Goal: Information Seeking & Learning: Learn about a topic

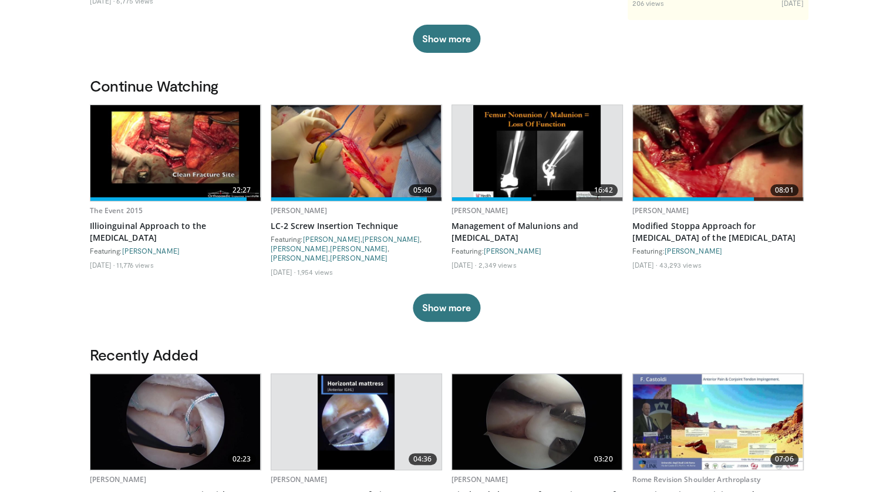
scroll to position [294, 0]
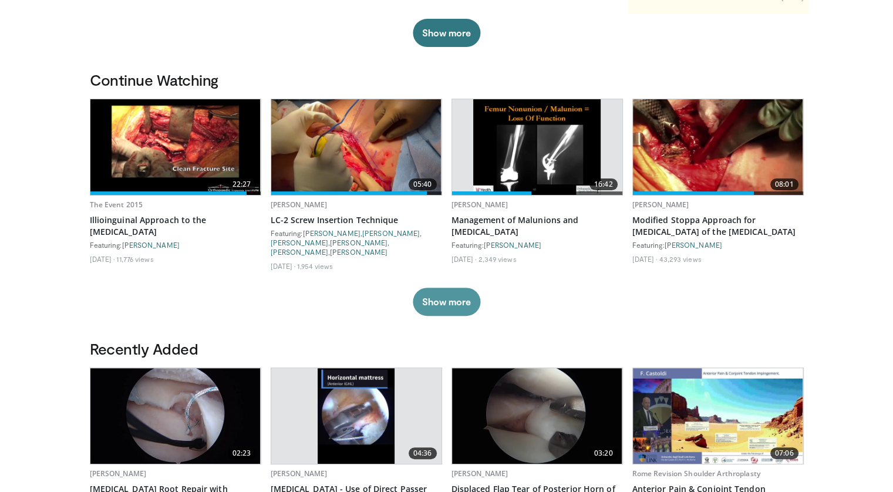
click at [451, 308] on button "Show more" at bounding box center [447, 302] width 68 height 28
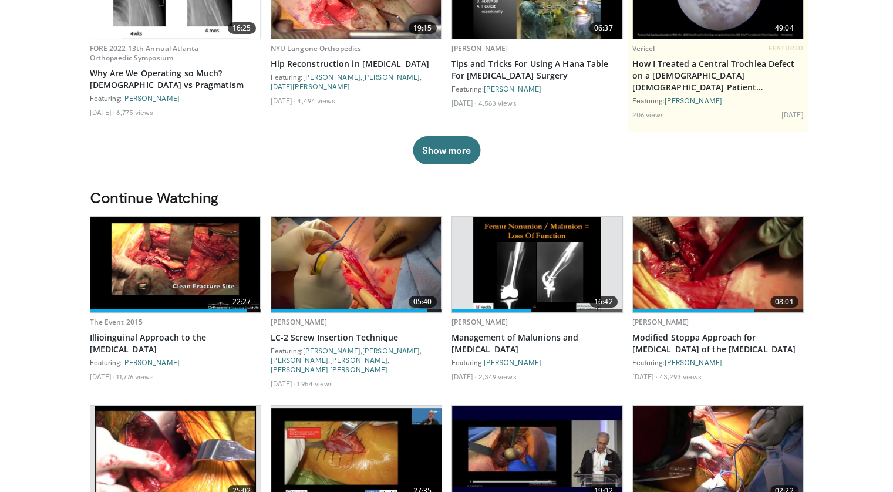
scroll to position [0, 0]
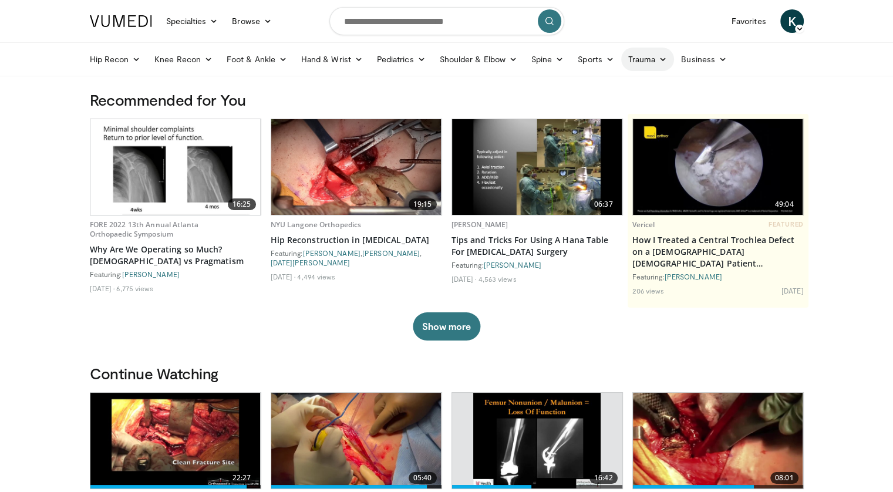
click at [654, 61] on link "Trauma" at bounding box center [647, 59] width 53 height 23
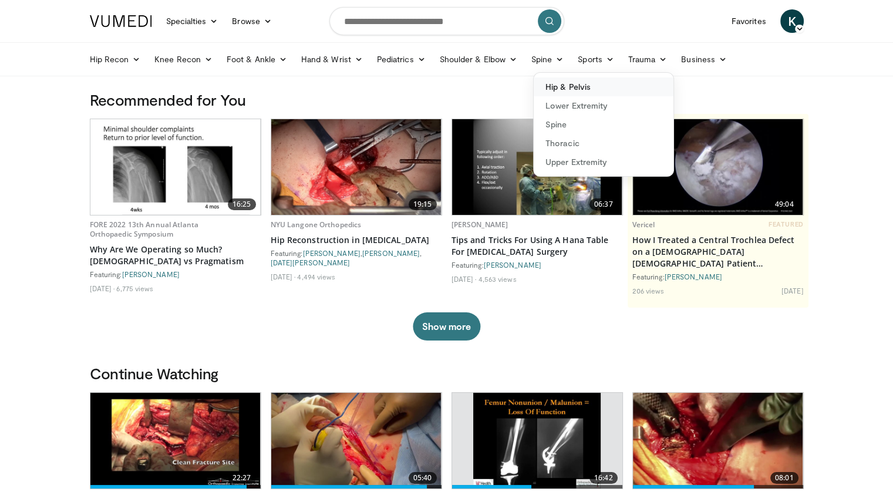
click at [620, 93] on link "Hip & Pelvis" at bounding box center [604, 87] width 140 height 19
click at [620, 93] on h3 "Recommended for You" at bounding box center [447, 99] width 714 height 19
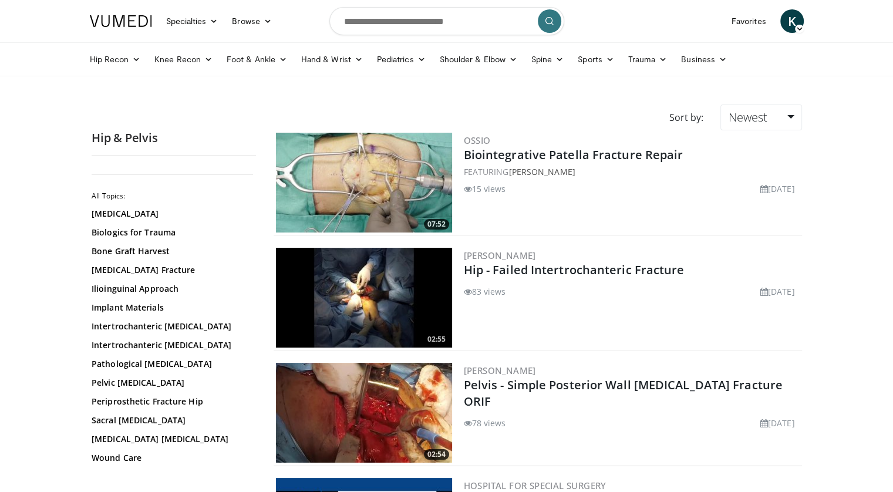
click at [150, 206] on div "All Topics: [MEDICAL_DATA] Biologics for Trauma Bone Graft Harvest [MEDICAL_DAT…" at bounding box center [174, 314] width 164 height 299
click at [150, 213] on link "[MEDICAL_DATA]" at bounding box center [171, 214] width 159 height 12
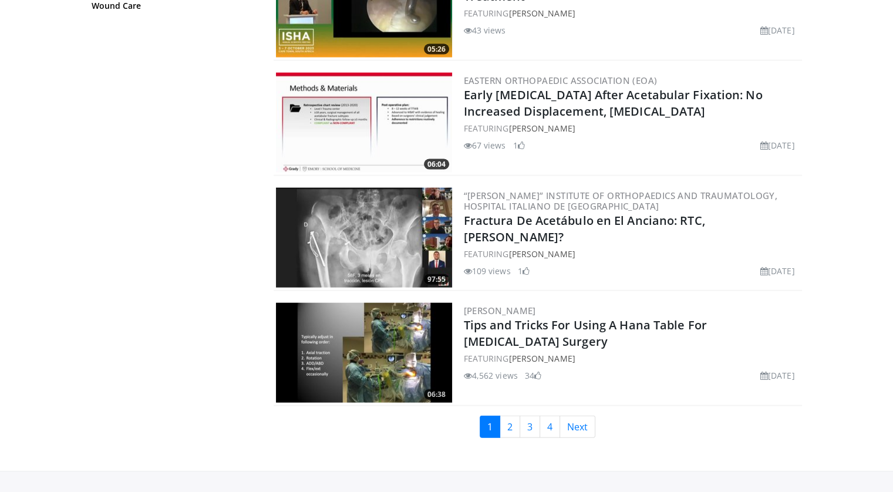
scroll to position [2643, 0]
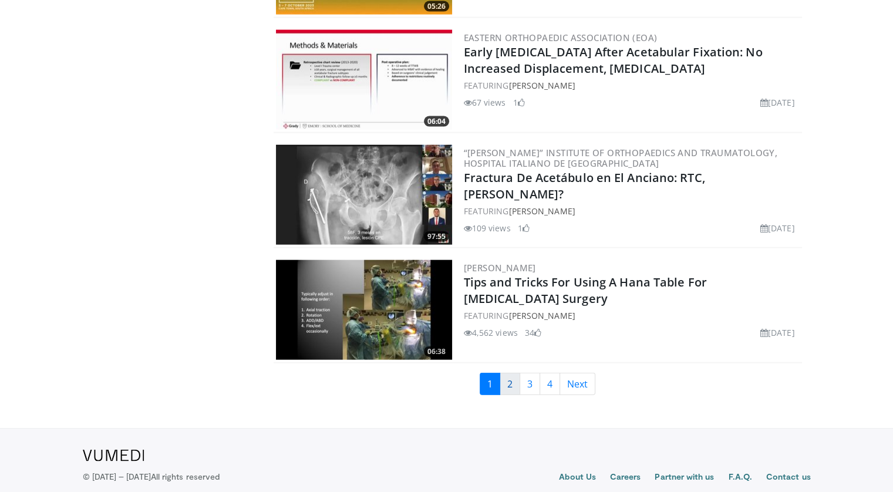
click at [510, 373] on link "2" at bounding box center [510, 384] width 21 height 22
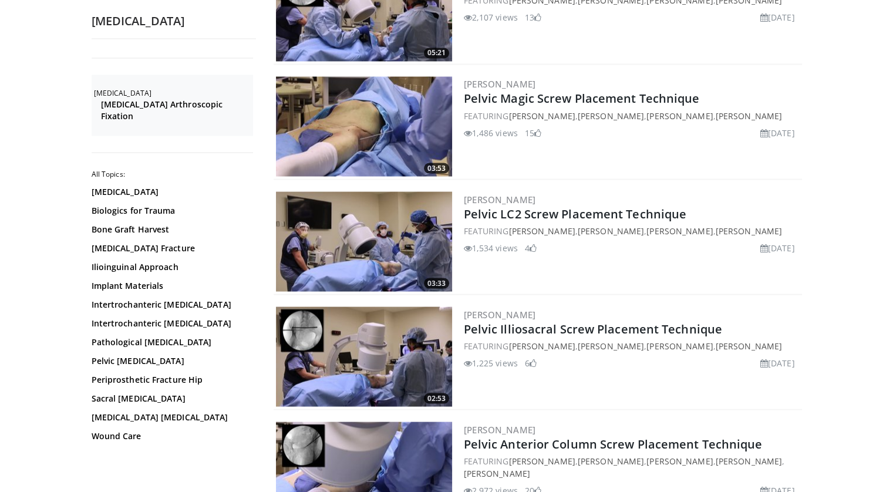
scroll to position [2056, 0]
